Goal: Task Accomplishment & Management: Use online tool/utility

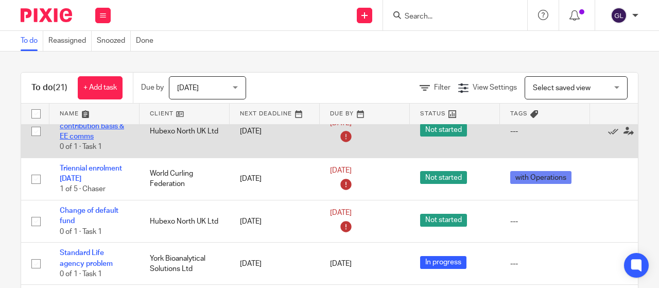
scroll to position [361, 0]
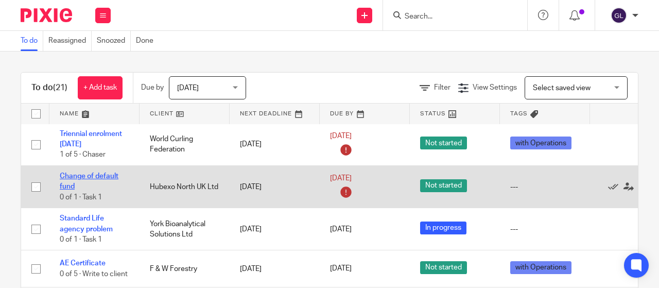
click at [71, 186] on link "Change of default fund" at bounding box center [89, 182] width 59 height 18
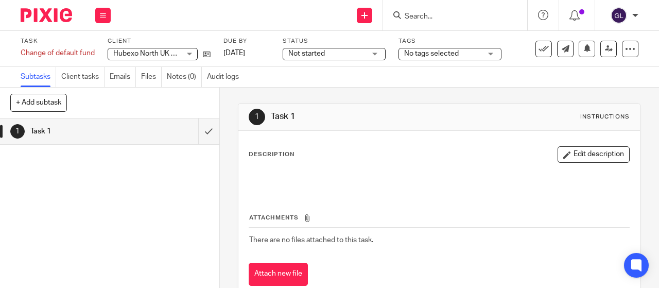
click at [351, 54] on span "Not started" at bounding box center [326, 53] width 77 height 11
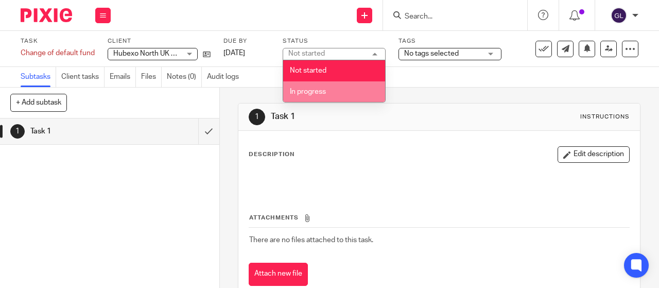
click at [316, 91] on span "In progress" at bounding box center [308, 91] width 36 height 7
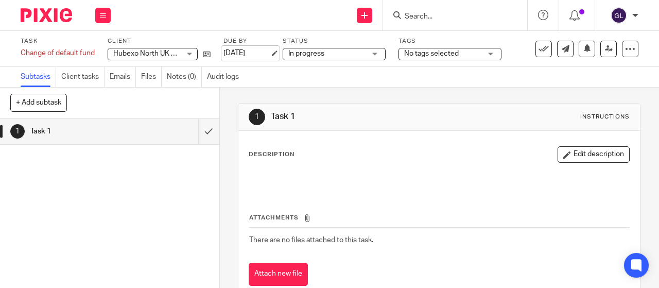
click at [259, 53] on link "[DATE]" at bounding box center [247, 53] width 46 height 11
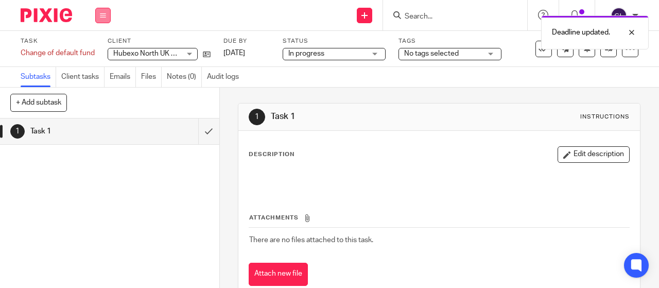
click at [103, 17] on icon at bounding box center [103, 15] width 6 height 6
click at [95, 47] on link "Work" at bounding box center [98, 47] width 18 height 7
